Goal: Information Seeking & Learning: Learn about a topic

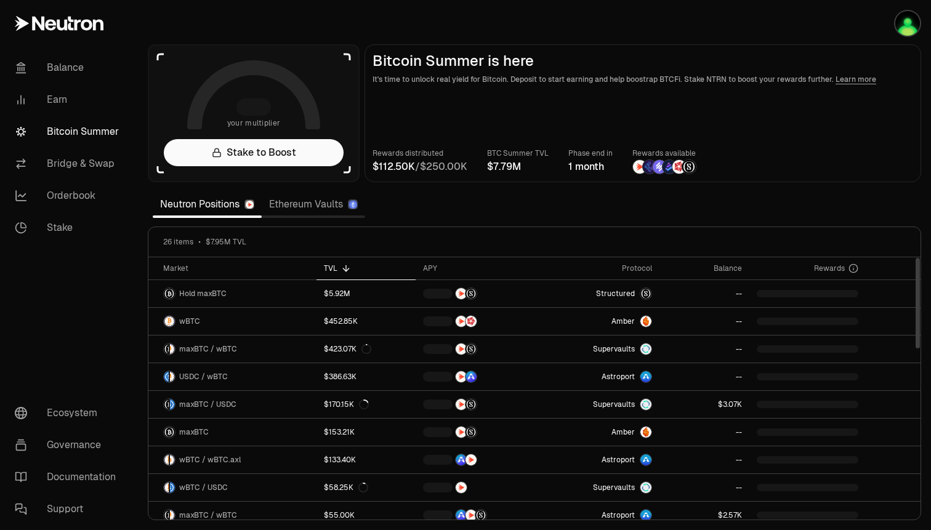
click at [300, 202] on link "Ethereum Vaults" at bounding box center [313, 204] width 103 height 25
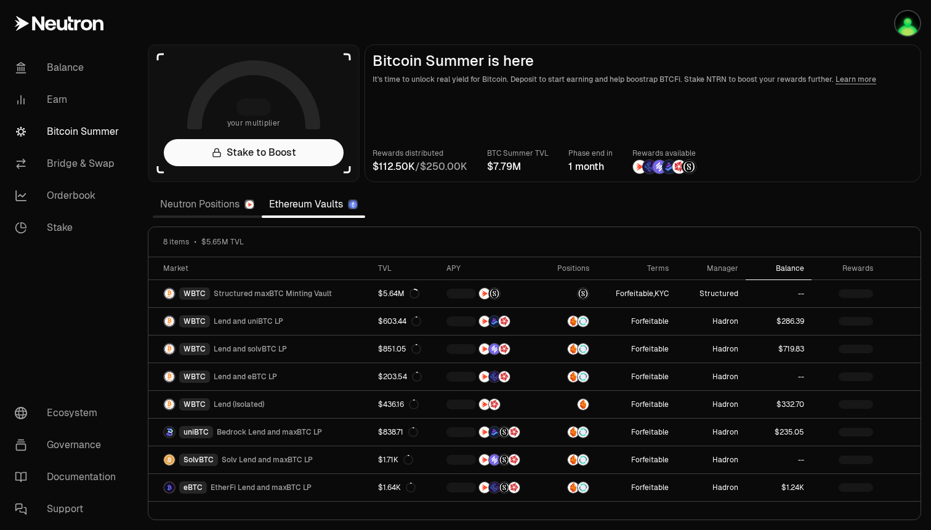
click at [782, 270] on div "Balance" at bounding box center [778, 269] width 51 height 10
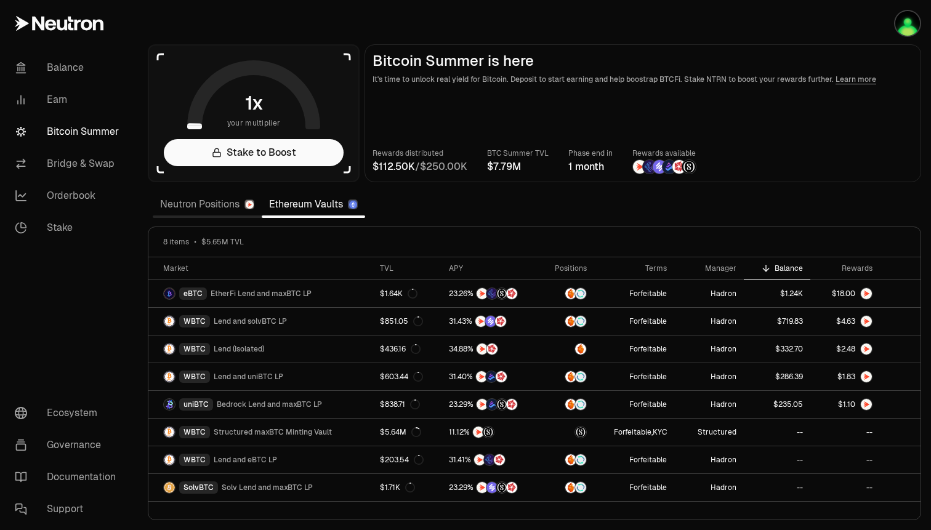
click at [219, 205] on link "Neutron Positions" at bounding box center [207, 204] width 109 height 25
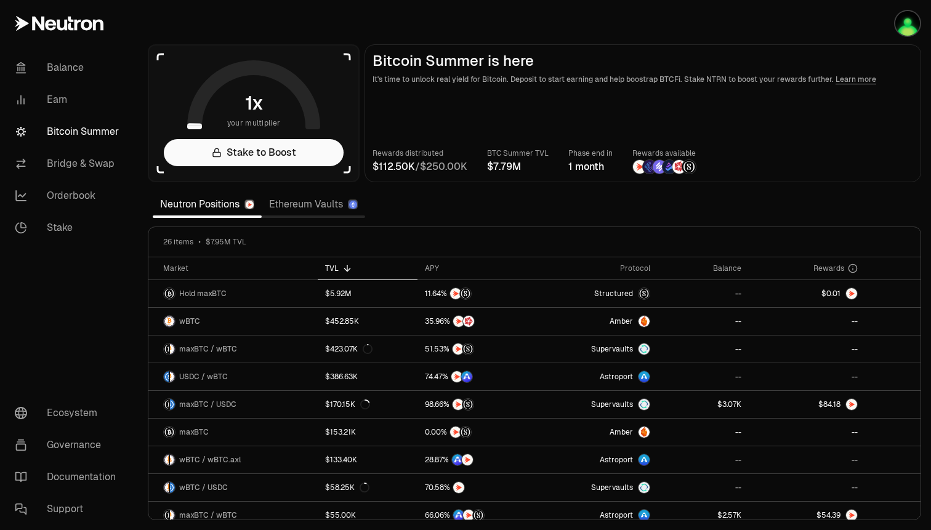
click at [307, 203] on link "Ethereum Vaults" at bounding box center [313, 204] width 103 height 25
